Goal: Information Seeking & Learning: Learn about a topic

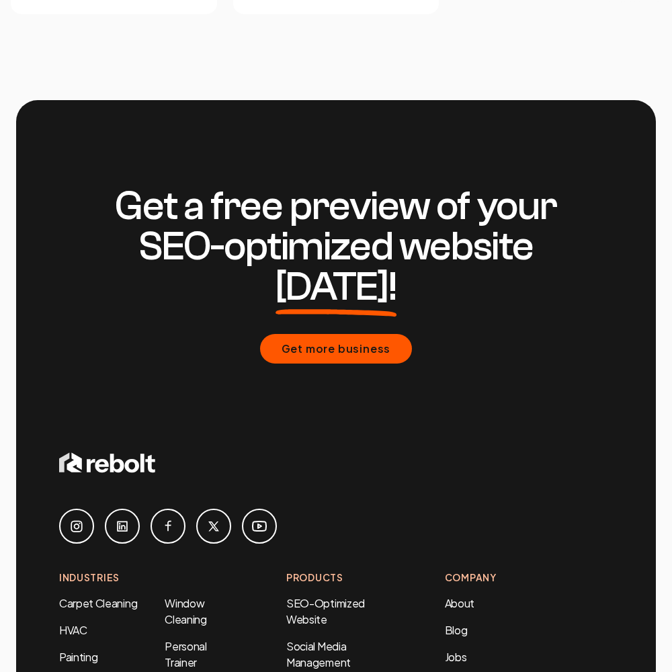
scroll to position [5756, 0]
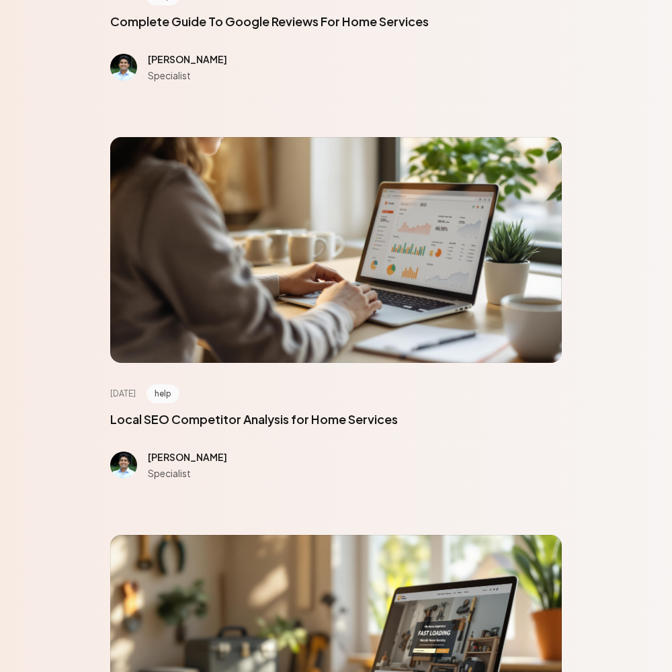
scroll to position [6052, 0]
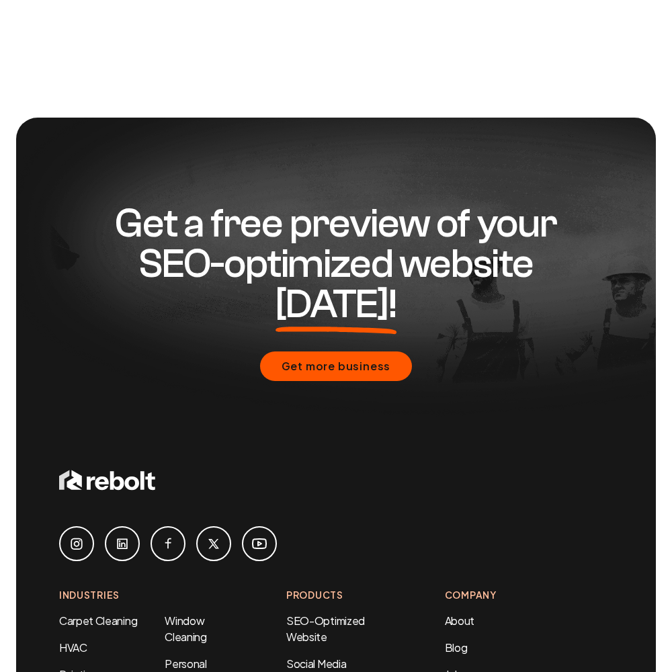
scroll to position [1098, 0]
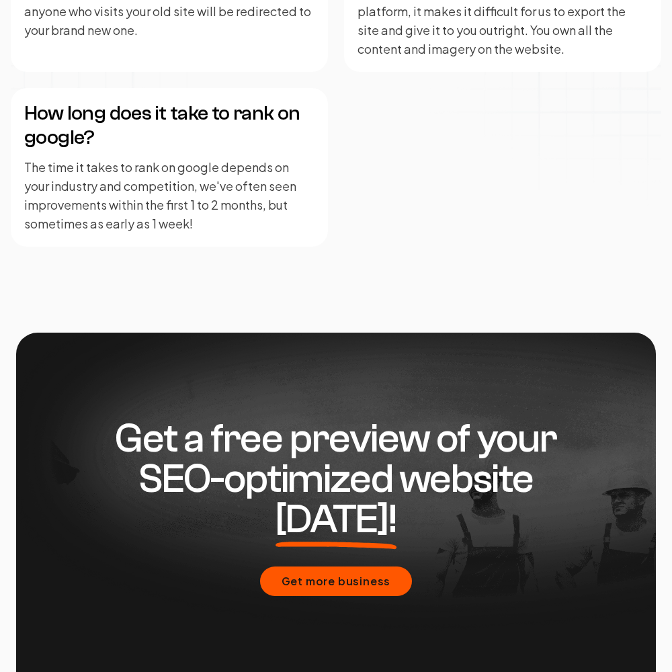
scroll to position [3312, 0]
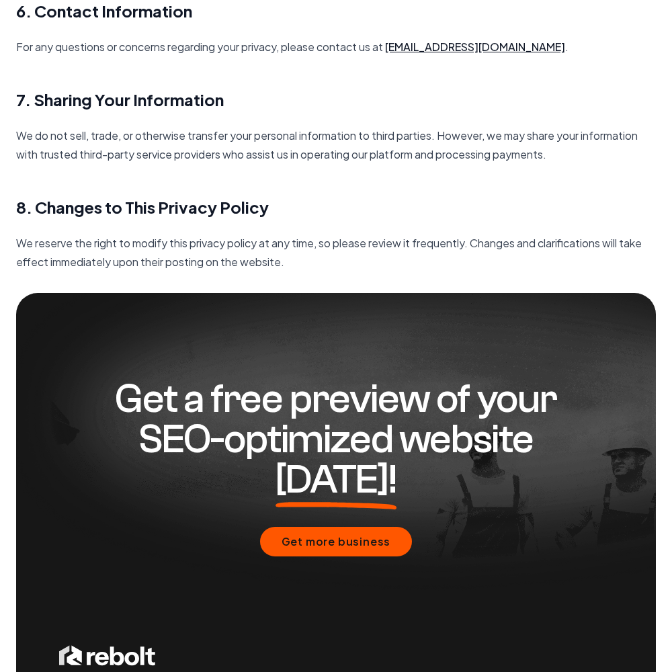
scroll to position [1946, 0]
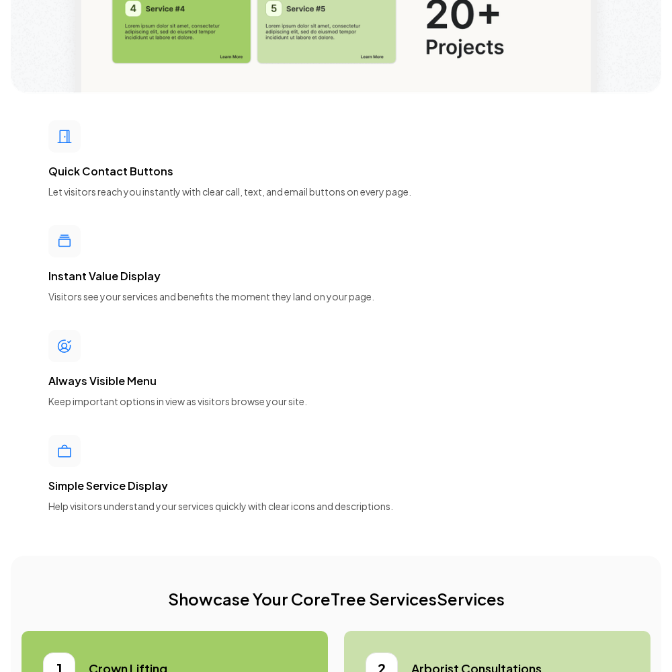
scroll to position [6052, 0]
